Goal: Task Accomplishment & Management: Complete application form

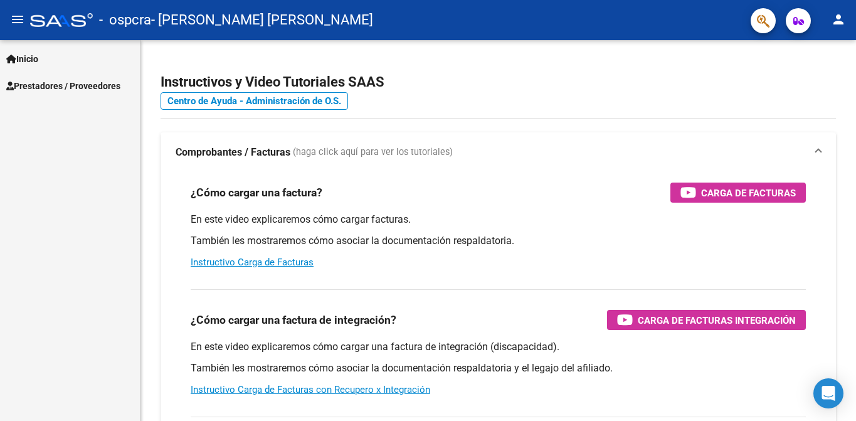
click at [66, 87] on span "Prestadores / Proveedores" at bounding box center [63, 86] width 114 height 14
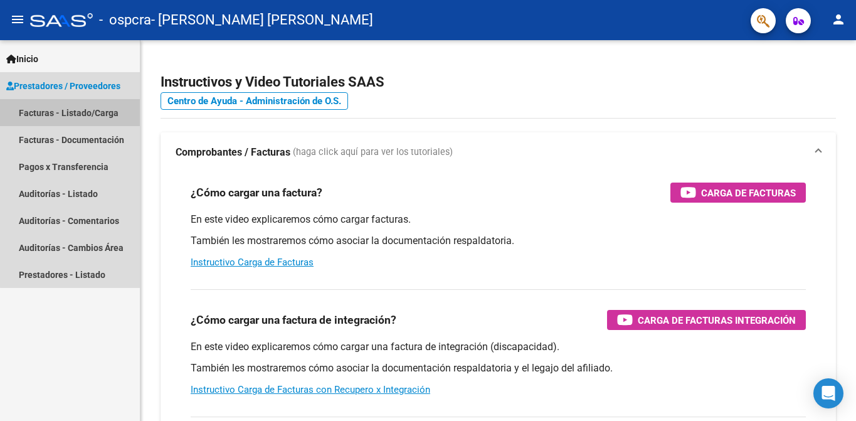
click at [73, 110] on link "Facturas - Listado/Carga" at bounding box center [70, 112] width 140 height 27
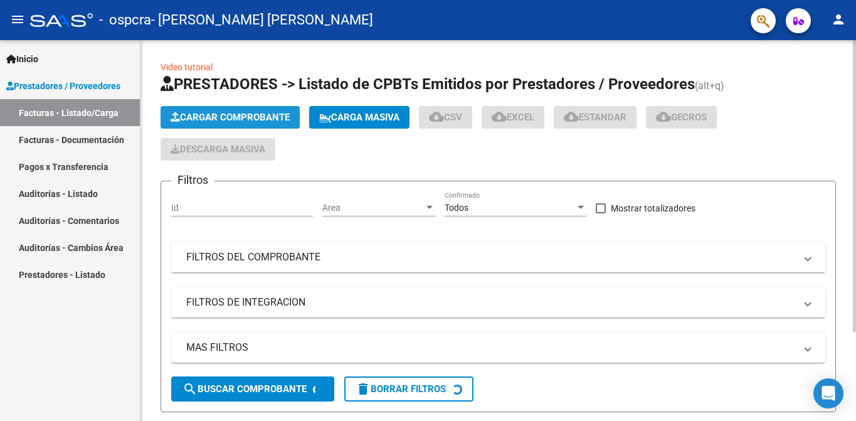
click at [199, 117] on span "Cargar Comprobante" at bounding box center [230, 117] width 119 height 11
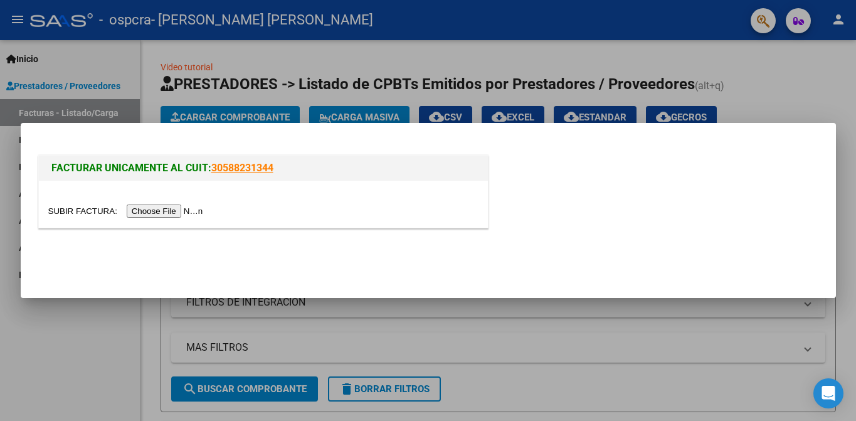
click at [146, 214] on input "file" at bounding box center [127, 211] width 159 height 13
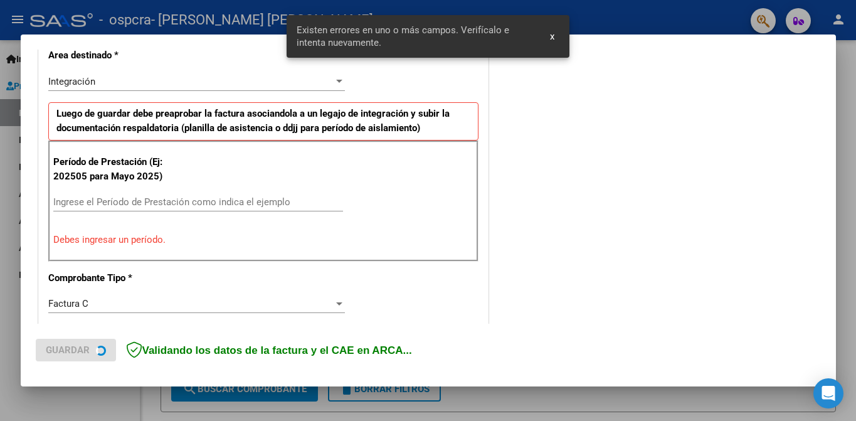
scroll to position [275, 0]
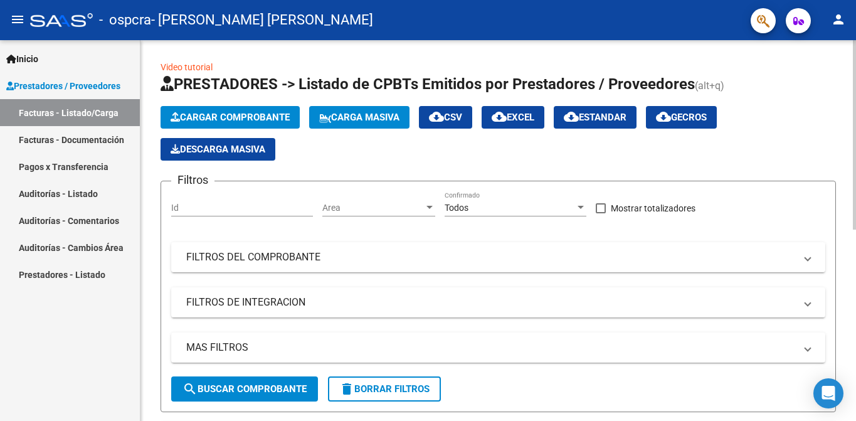
click at [279, 120] on span "Cargar Comprobante" at bounding box center [230, 117] width 119 height 11
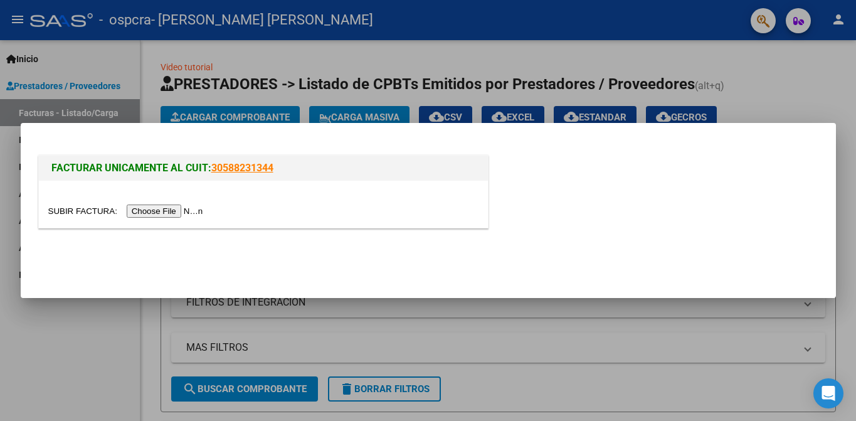
click at [156, 213] on input "file" at bounding box center [127, 211] width 159 height 13
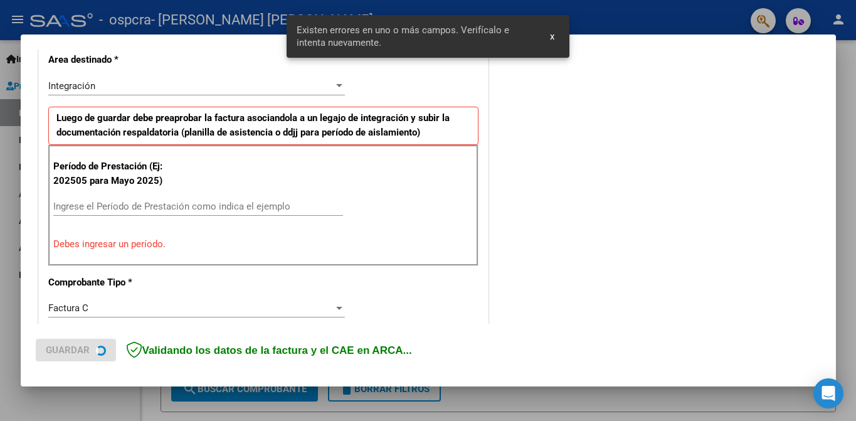
scroll to position [299, 0]
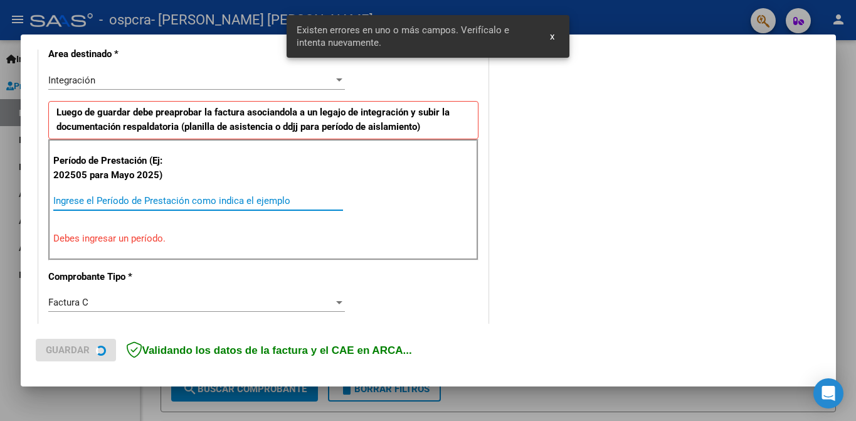
click at [216, 199] on input "Ingrese el Período de Prestación como indica el ejemplo" at bounding box center [198, 200] width 290 height 11
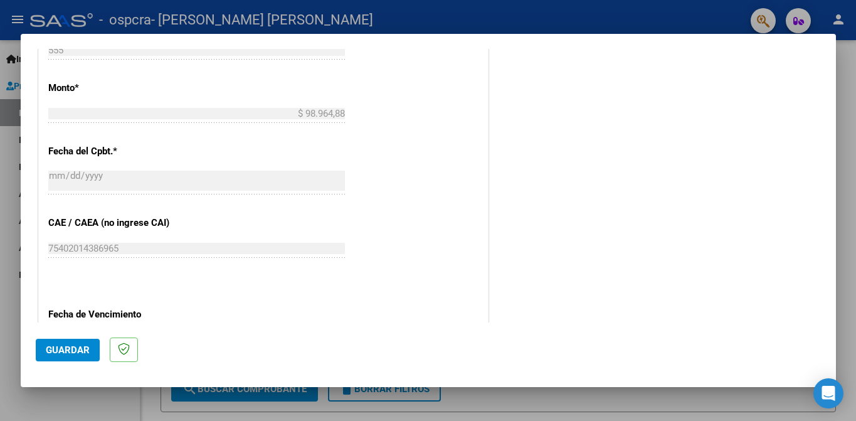
scroll to position [828, 0]
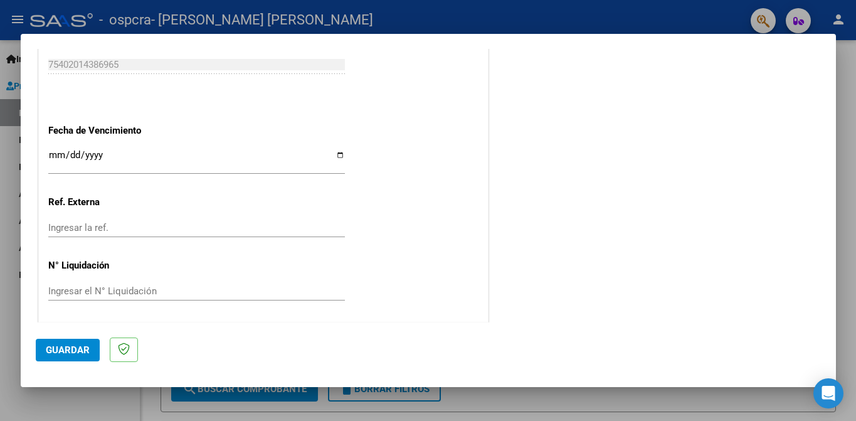
type input "202509"
click at [60, 344] on span "Guardar" at bounding box center [68, 349] width 44 height 11
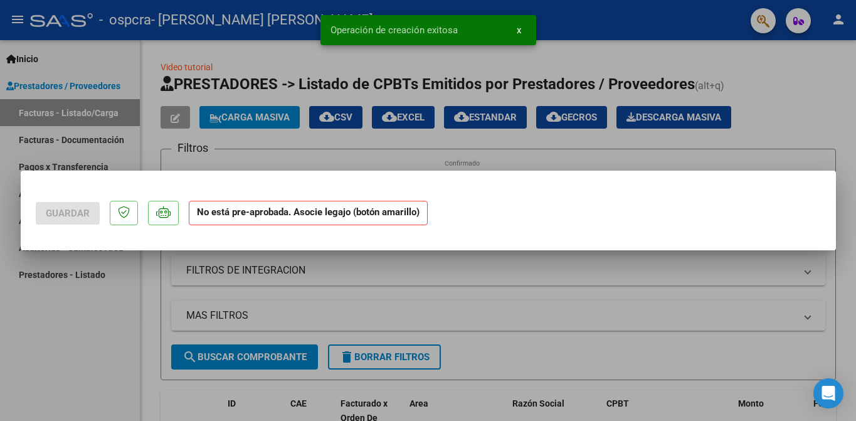
scroll to position [0, 0]
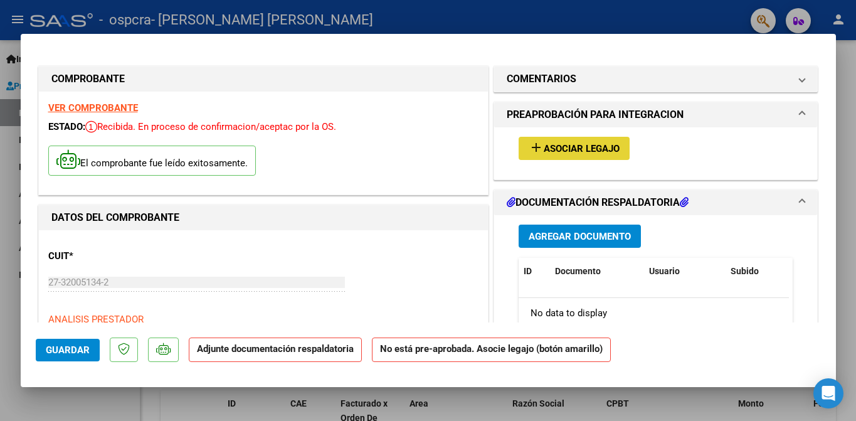
click at [578, 147] on span "Asociar Legajo" at bounding box center [582, 148] width 76 height 11
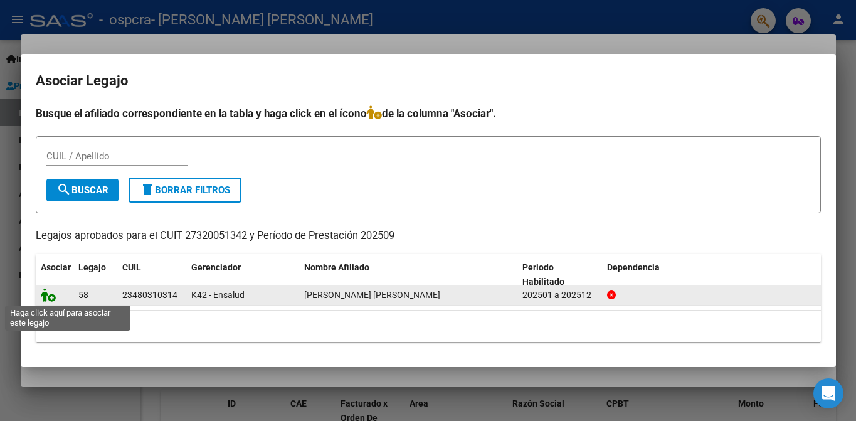
click at [48, 297] on icon at bounding box center [48, 295] width 15 height 14
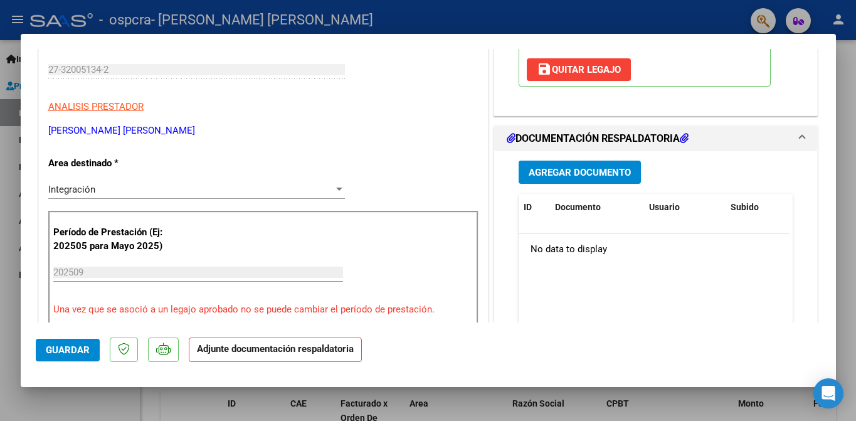
scroll to position [215, 0]
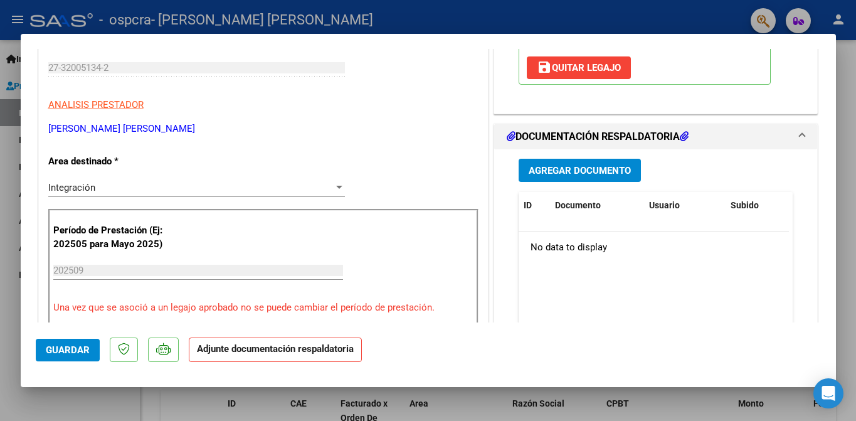
click at [547, 165] on span "Agregar Documento" at bounding box center [580, 170] width 102 height 11
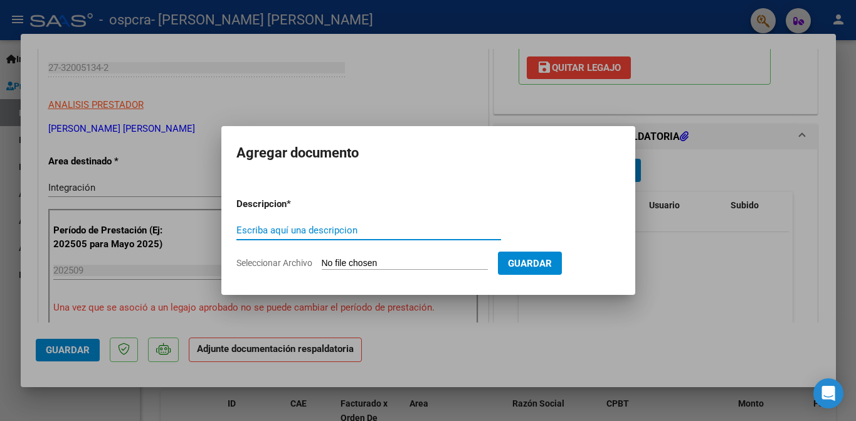
click at [454, 256] on form "Descripcion * Escriba aquí una descripcion Seleccionar Archivo Guardar" at bounding box center [428, 234] width 384 height 92
click at [385, 230] on input "Escriba aquí una descripcion" at bounding box center [368, 230] width 265 height 11
type input "planilla asistencia"
click at [441, 267] on input "Seleccionar Archivo" at bounding box center [405, 264] width 166 height 12
type input "C:\fakepath\Septiembre Planilla Francisco.pdf"
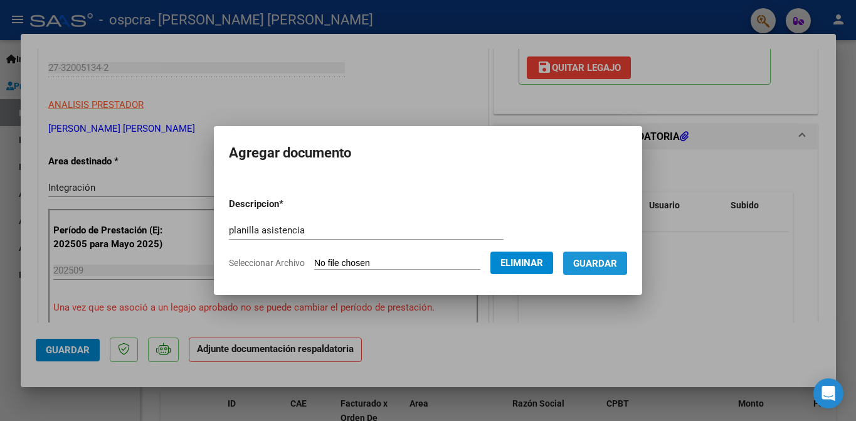
click at [608, 268] on button "Guardar" at bounding box center [595, 263] width 64 height 23
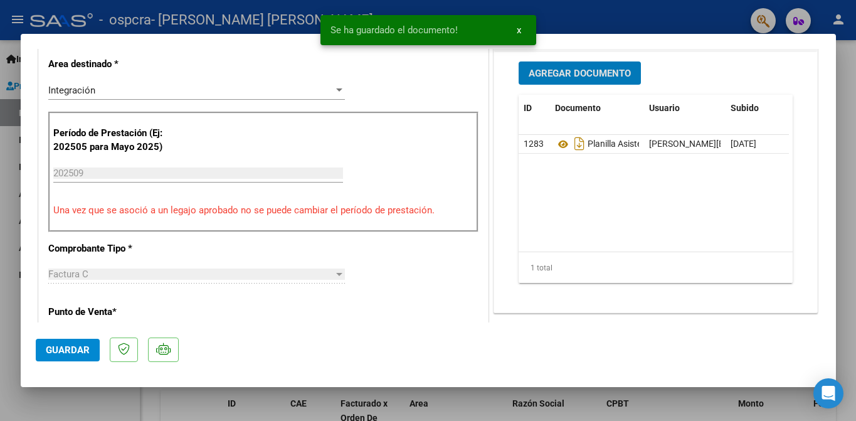
scroll to position [412, 0]
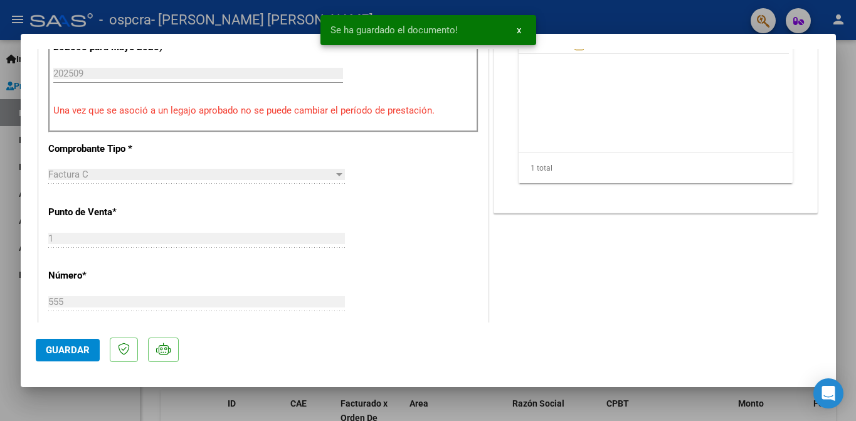
click at [66, 355] on button "Guardar" at bounding box center [68, 350] width 64 height 23
click at [80, 354] on span "Guardar" at bounding box center [68, 349] width 44 height 11
click at [515, 29] on button "x" at bounding box center [519, 30] width 24 height 23
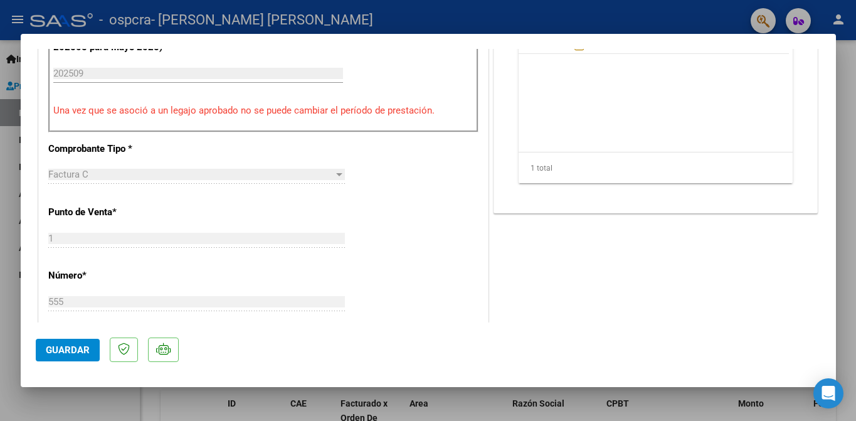
click at [13, 116] on div at bounding box center [428, 210] width 856 height 421
type input "$ 0,00"
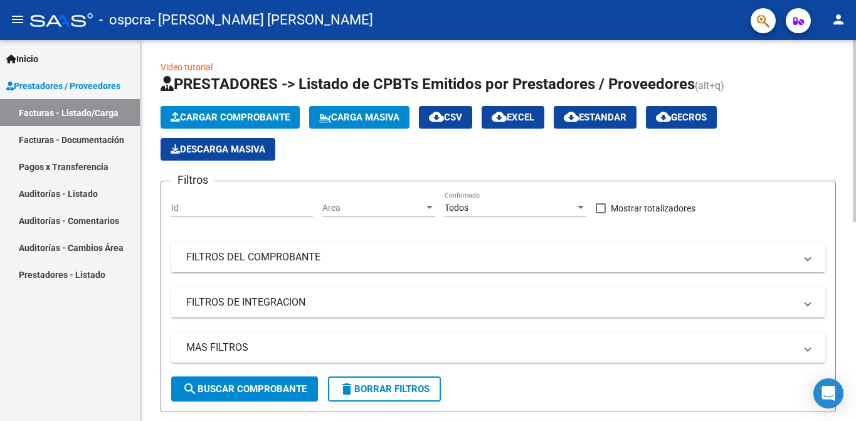
scroll to position [225, 0]
